Goal: Information Seeking & Learning: Learn about a topic

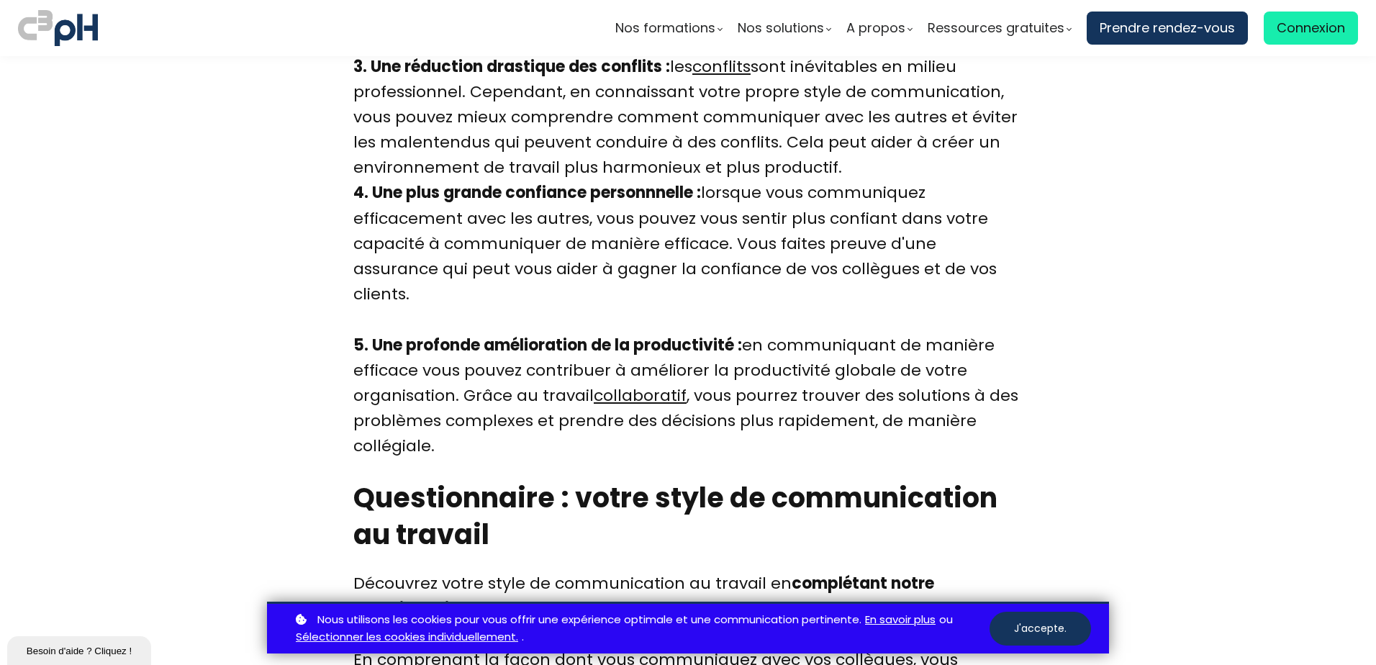
scroll to position [3095, 0]
